Goal: Check status

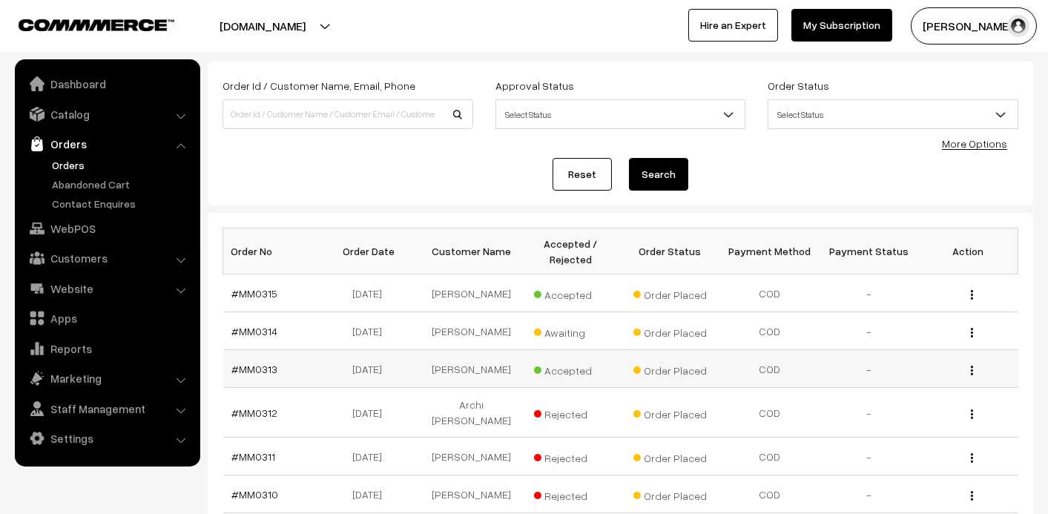
scroll to position [222, 0]
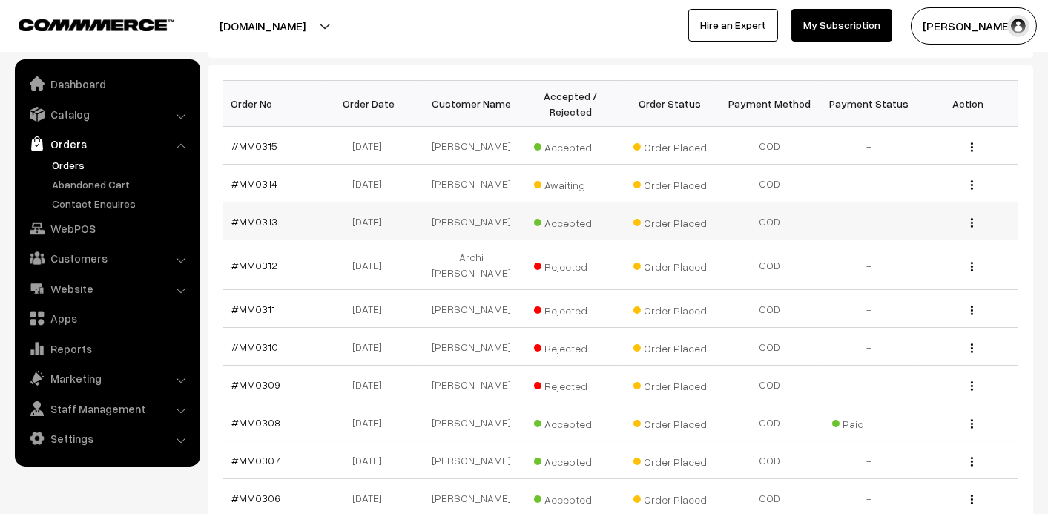
click at [485, 234] on td "Harprit Kaur" at bounding box center [471, 221] width 99 height 38
click at [254, 228] on link "#MM0313" at bounding box center [255, 221] width 46 height 13
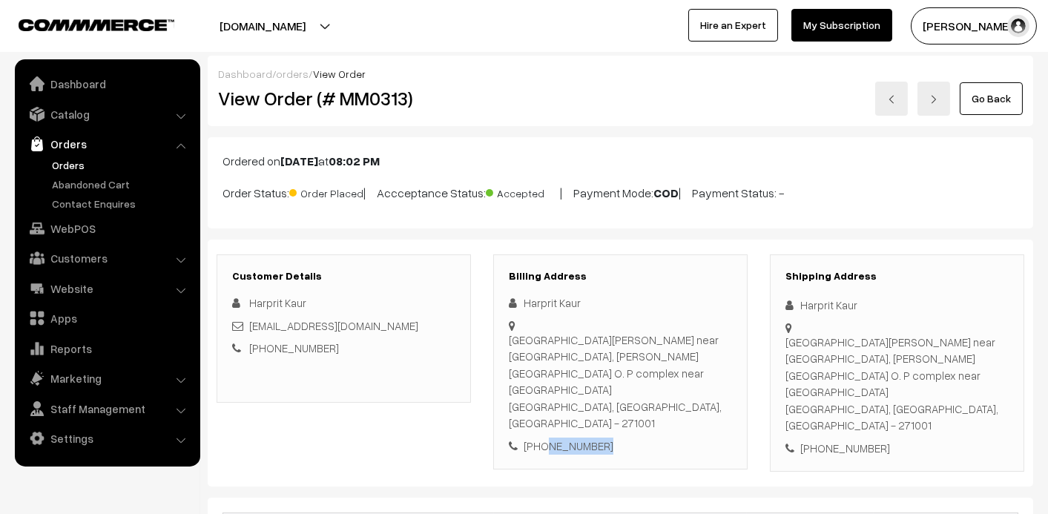
drag, startPoint x: 632, startPoint y: 432, endPoint x: 540, endPoint y: 425, distance: 92.2
click at [540, 425] on div "Billing Address Harprit Kaur [GEOGRAPHIC_DATA][PERSON_NAME] near [GEOGRAPHIC_DA…" at bounding box center [620, 362] width 254 height 216
copy div "7379299000"
click at [786, 343] on div "[GEOGRAPHIC_DATA][PERSON_NAME] near [GEOGRAPHIC_DATA], [PERSON_NAME][GEOGRAPHIC…" at bounding box center [896, 384] width 223 height 100
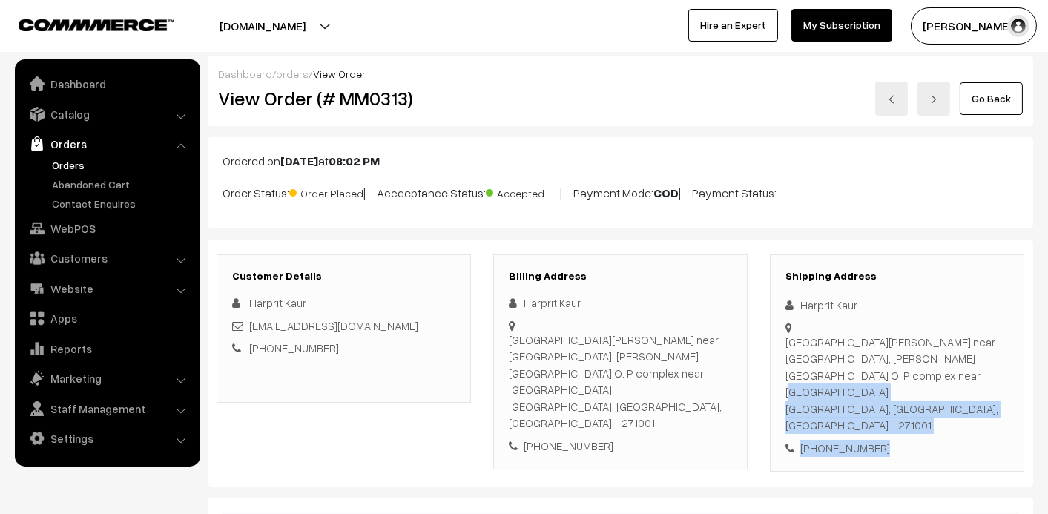
drag, startPoint x: 786, startPoint y: 343, endPoint x: 946, endPoint y: 415, distance: 175.2
click at [946, 415] on div "Shipping Address Harprit Kaur [GEOGRAPHIC_DATA][PERSON_NAME] near [GEOGRAPHIC_D…" at bounding box center [897, 363] width 254 height 218
copy div "[GEOGRAPHIC_DATA][PERSON_NAME] near [GEOGRAPHIC_DATA], [PERSON_NAME][GEOGRAPHIC…"
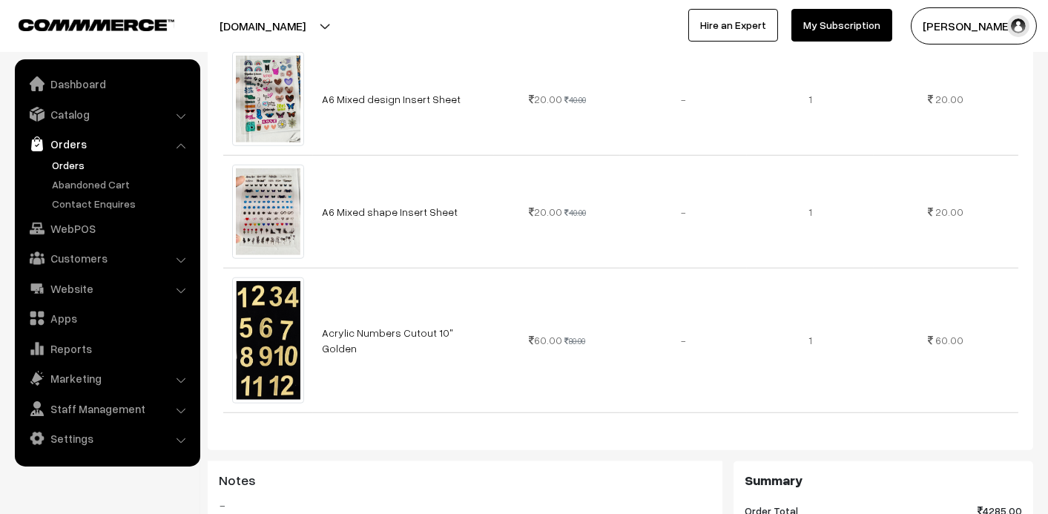
scroll to position [2966, 0]
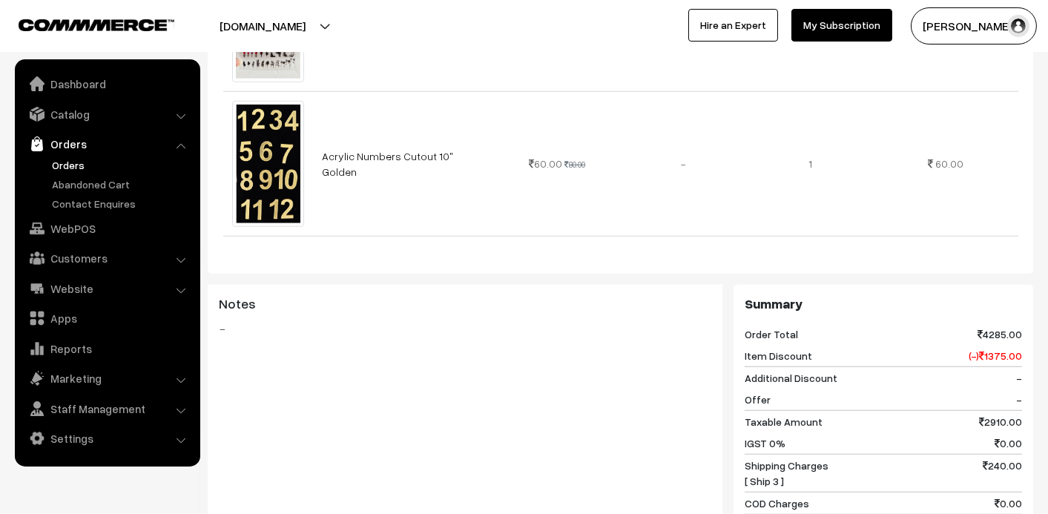
click at [76, 168] on link "Orders" at bounding box center [121, 165] width 147 height 16
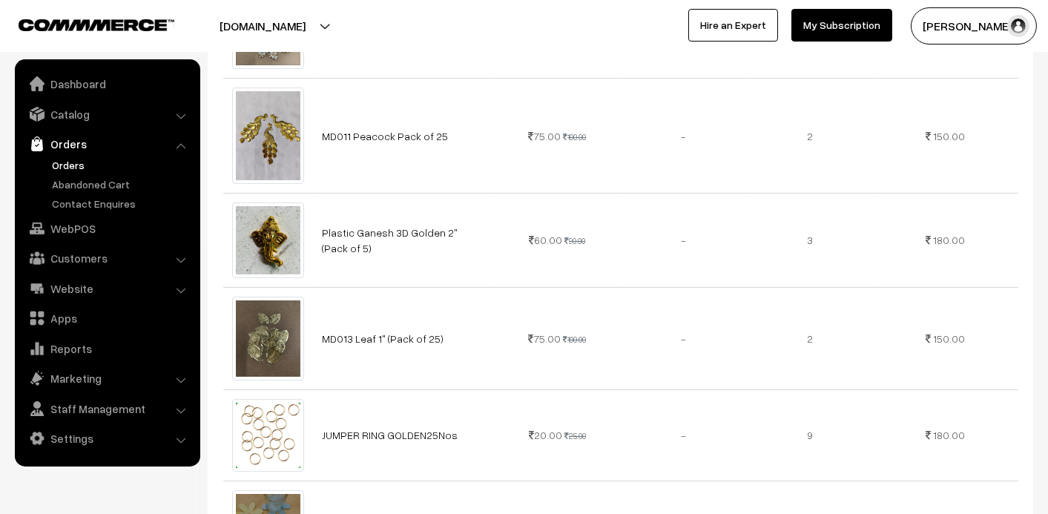
scroll to position [519, 0]
